Goal: Task Accomplishment & Management: Manage account settings

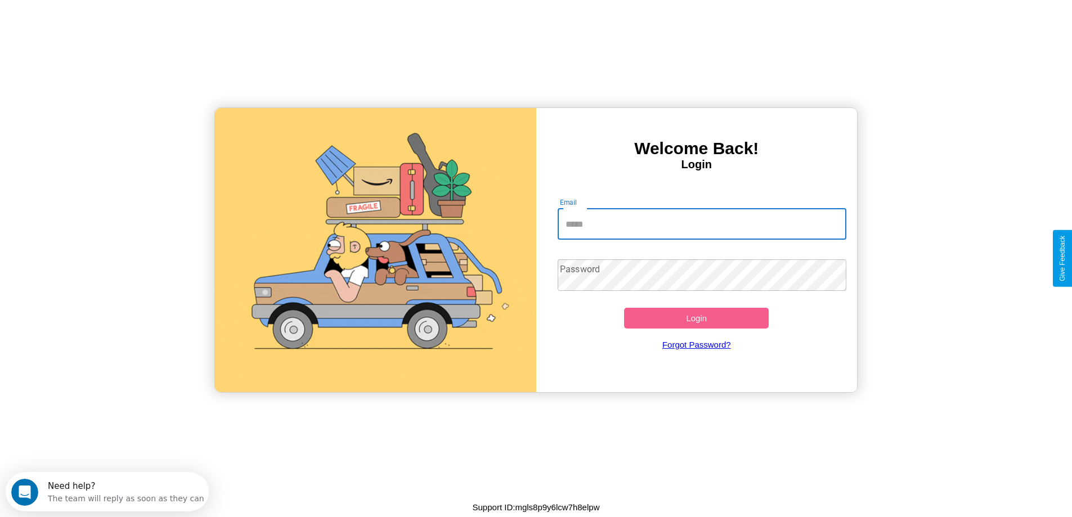
click at [702, 224] on input "Email" at bounding box center [702, 224] width 289 height 32
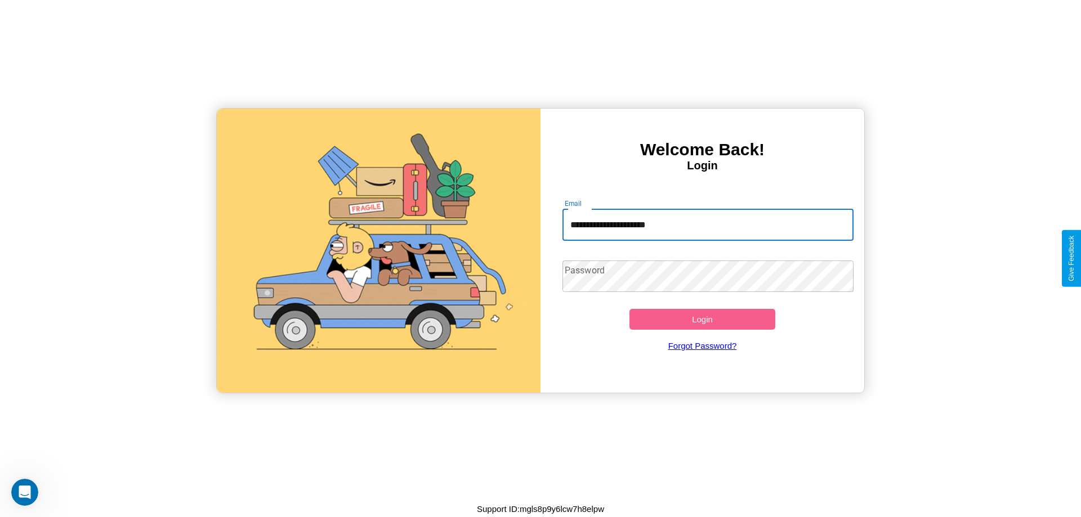
type input "**********"
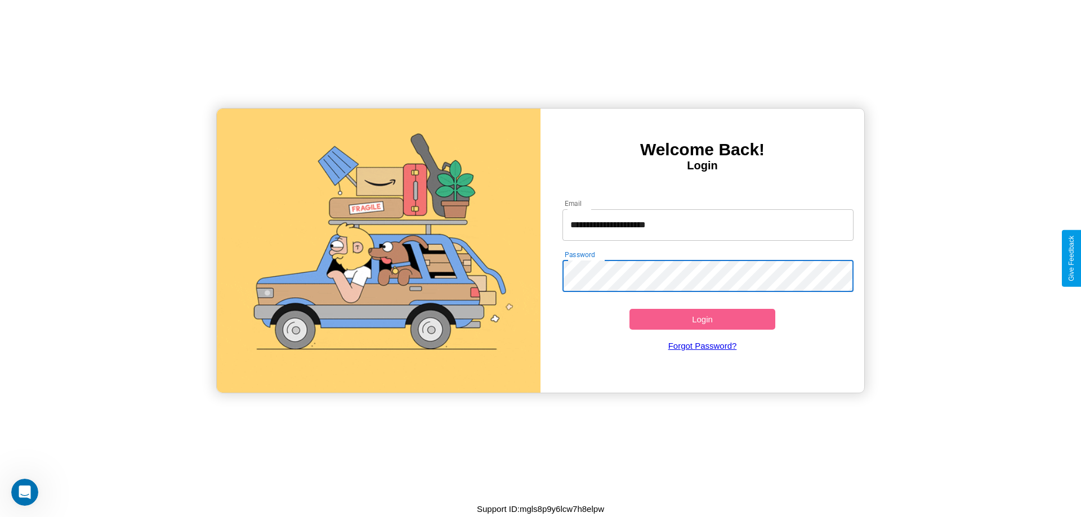
click at [702, 319] on button "Login" at bounding box center [702, 319] width 146 height 21
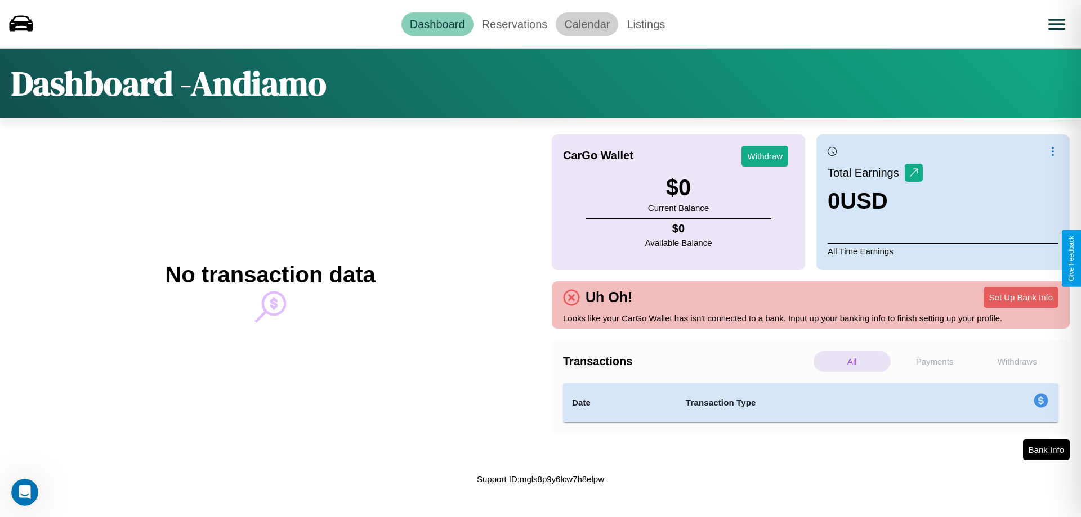
click at [587, 24] on link "Calendar" at bounding box center [587, 24] width 62 height 24
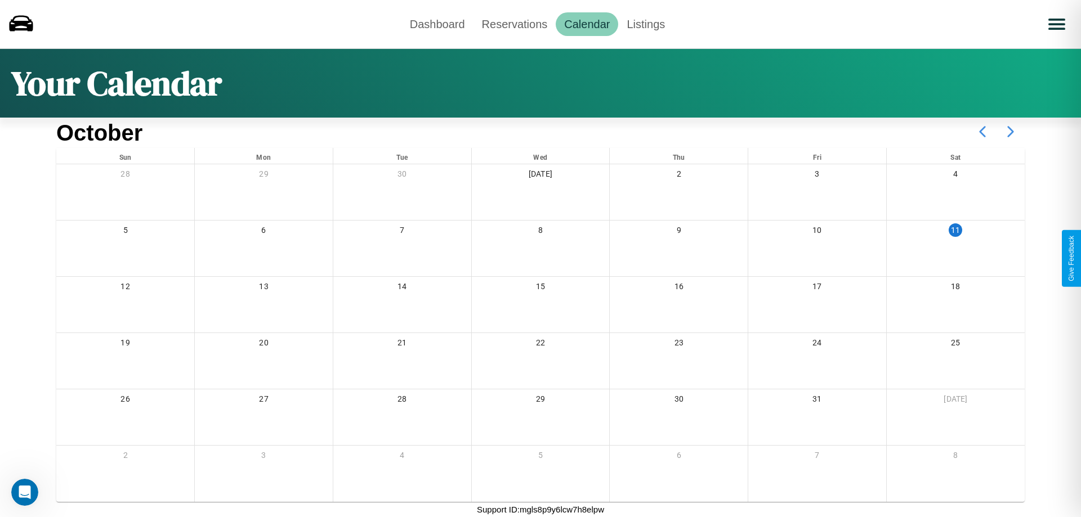
click at [1010, 132] on icon at bounding box center [1010, 132] width 28 height 28
click at [514, 24] on link "Reservations" at bounding box center [514, 24] width 83 height 24
